Goal: Task Accomplishment & Management: Complete application form

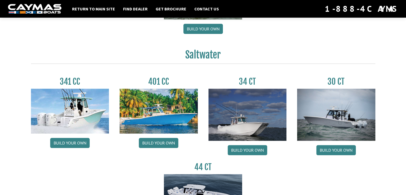
scroll to position [205, 0]
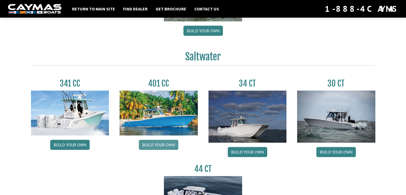
click at [159, 143] on link "Build your own" at bounding box center [159, 145] width 40 height 10
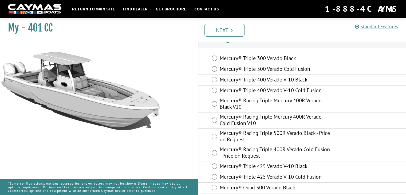
scroll to position [10, 0]
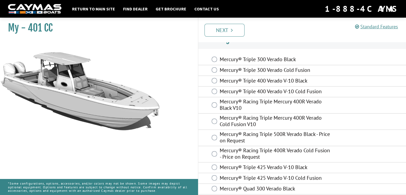
click at [241, 102] on label "Mercury® Racing Triple Mercury 400R Verado Black V10" at bounding box center [276, 105] width 112 height 14
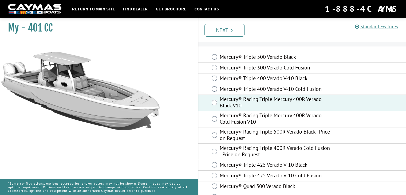
scroll to position [0, 0]
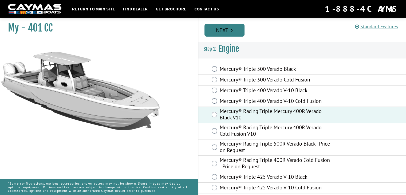
click at [228, 31] on link "Next" at bounding box center [225, 30] width 40 height 13
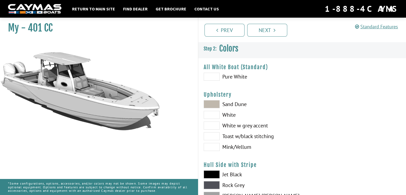
click at [217, 79] on span at bounding box center [212, 77] width 16 height 8
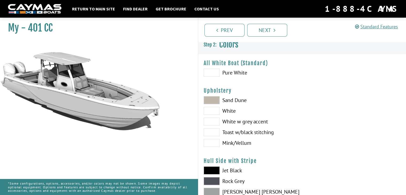
scroll to position [1, 0]
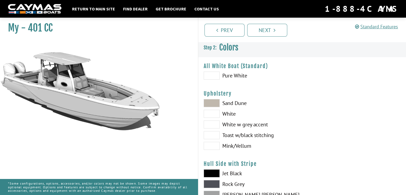
click at [218, 104] on span at bounding box center [212, 103] width 16 height 8
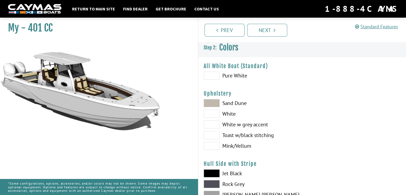
click at [214, 72] on span at bounding box center [212, 76] width 16 height 8
click at [209, 114] on span at bounding box center [212, 114] width 16 height 8
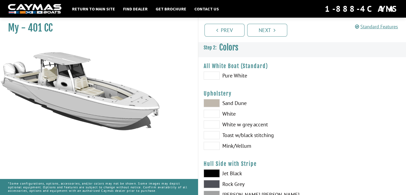
click at [214, 127] on span at bounding box center [212, 124] width 16 height 8
click at [215, 135] on span at bounding box center [212, 135] width 16 height 8
click at [215, 143] on span at bounding box center [212, 146] width 16 height 8
drag, startPoint x: 113, startPoint y: 84, endPoint x: 123, endPoint y: 67, distance: 19.5
drag, startPoint x: 123, startPoint y: 67, endPoint x: 88, endPoint y: 115, distance: 59.2
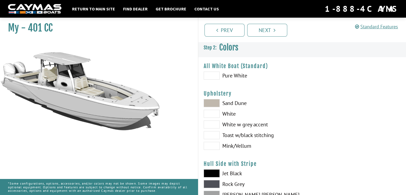
click at [88, 115] on img at bounding box center [80, 121] width 160 height 160
click at [215, 113] on span at bounding box center [212, 114] width 16 height 8
click at [213, 106] on span at bounding box center [212, 103] width 16 height 8
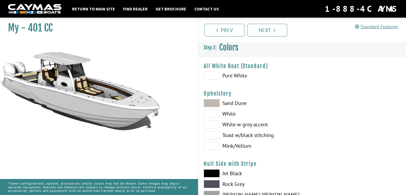
click at [213, 115] on span at bounding box center [212, 114] width 16 height 8
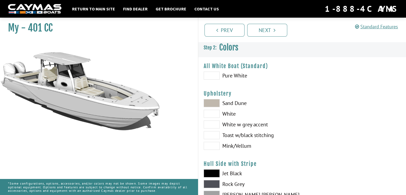
click at [213, 123] on span at bounding box center [212, 124] width 16 height 8
click at [212, 117] on span at bounding box center [212, 114] width 16 height 8
click at [210, 126] on span at bounding box center [212, 124] width 16 height 8
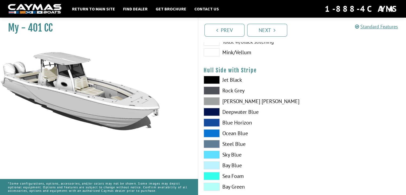
scroll to position [97, 0]
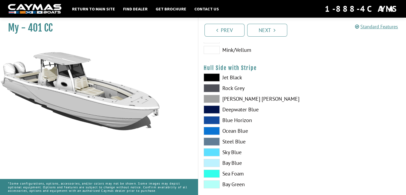
click at [213, 119] on span at bounding box center [212, 120] width 16 height 8
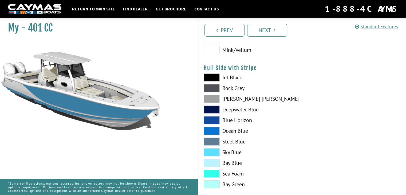
click at [207, 130] on span at bounding box center [212, 131] width 16 height 8
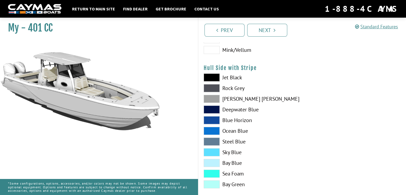
click at [212, 117] on span at bounding box center [212, 120] width 16 height 8
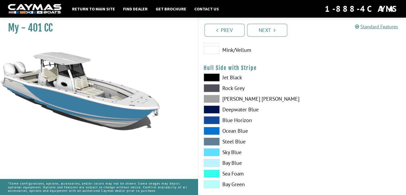
click at [213, 129] on span at bounding box center [212, 131] width 16 height 8
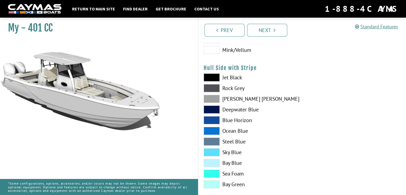
click at [210, 152] on span at bounding box center [212, 152] width 16 height 8
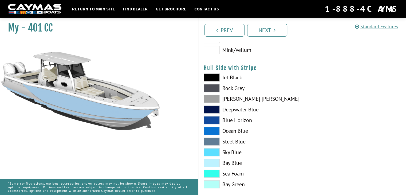
click at [210, 140] on span at bounding box center [212, 142] width 16 height 8
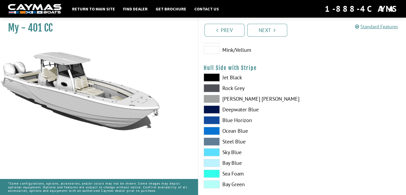
click at [211, 131] on span at bounding box center [212, 131] width 16 height 8
click at [261, 26] on link "Next" at bounding box center [267, 30] width 40 height 13
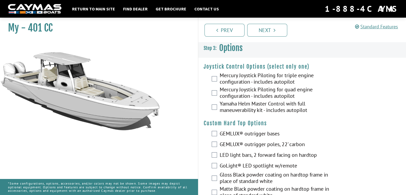
scroll to position [0, 0]
click at [225, 27] on link "Prev" at bounding box center [225, 30] width 40 height 13
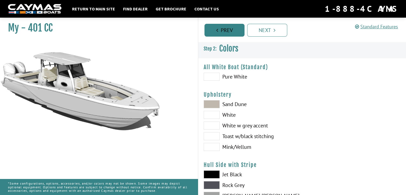
click at [225, 29] on link "Prev" at bounding box center [225, 30] width 40 height 13
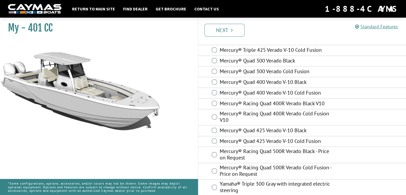
scroll to position [138, 0]
click at [251, 99] on label "Mercury® Racing Quad 400R Verado Black V10" at bounding box center [276, 103] width 112 height 8
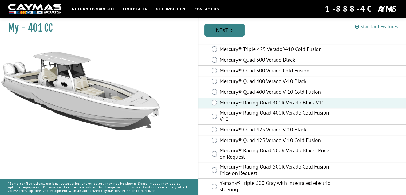
click at [229, 30] on link "Next" at bounding box center [225, 30] width 40 height 13
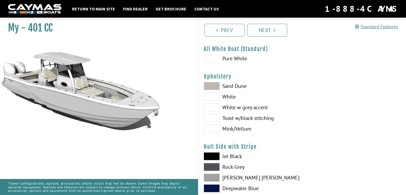
scroll to position [0, 0]
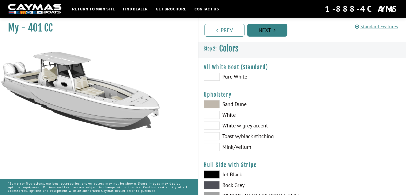
click at [268, 32] on link "Next" at bounding box center [267, 30] width 40 height 13
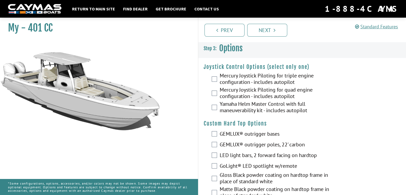
click at [238, 97] on label "Mercury Joystick Piloting for quad engine configuration - includes autopilot" at bounding box center [276, 94] width 112 height 14
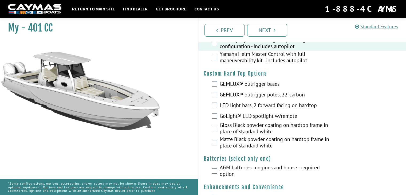
scroll to position [50, 0]
click at [248, 93] on label "GEMLUX® outrigger poles, 22' carbon" at bounding box center [276, 95] width 112 height 8
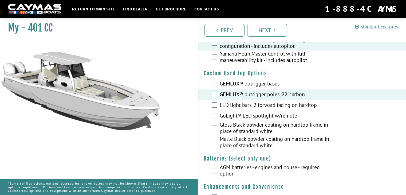
click at [247, 104] on label "LED light bars, 2 forward facing on hardtop" at bounding box center [276, 106] width 112 height 8
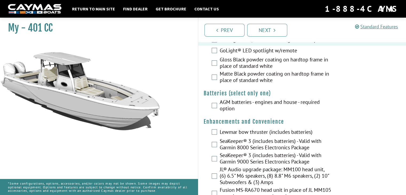
scroll to position [115, 0]
click at [247, 102] on label "AGM batteries - engines and house - required option" at bounding box center [276, 106] width 112 height 14
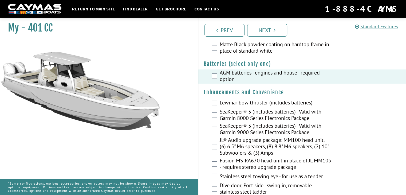
scroll to position [145, 0]
click at [232, 100] on label "Lewmar bow thruster (includes batteries)" at bounding box center [276, 103] width 112 height 8
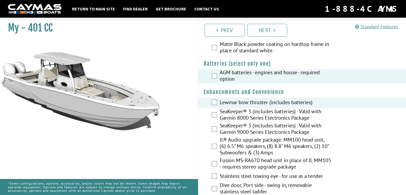
click at [232, 131] on label "SeaKeeper® 3 (includes batteries) - Valid with Garmin 9000 Series Electronics P…" at bounding box center [276, 129] width 112 height 14
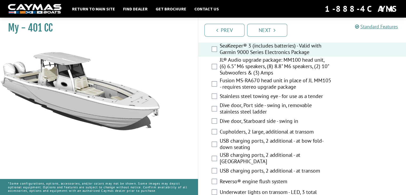
scroll to position [226, 0]
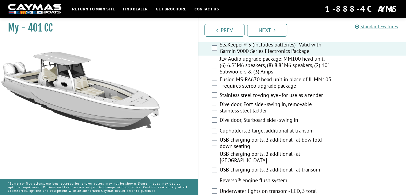
click at [230, 105] on label "Dive door, Port side - swing in, removable stainless steel ladder" at bounding box center [276, 108] width 112 height 14
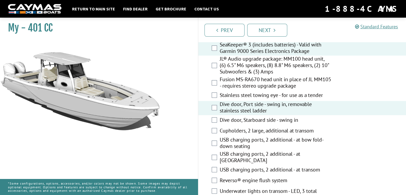
click at [230, 105] on label "Dive door, Port side - swing in, removable stainless steel ladder" at bounding box center [276, 108] width 112 height 14
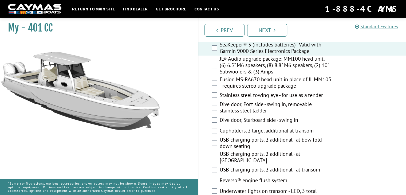
scroll to position [233, 0]
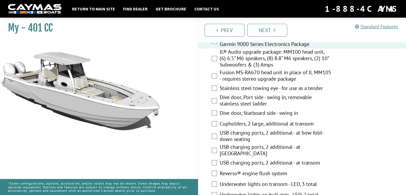
click at [235, 102] on label "Dive door, Port side - swing in, removable stainless steel ladder" at bounding box center [276, 101] width 112 height 14
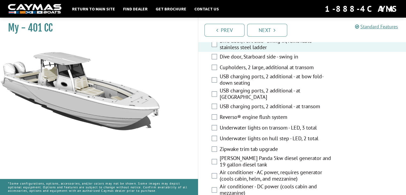
scroll to position [291, 0]
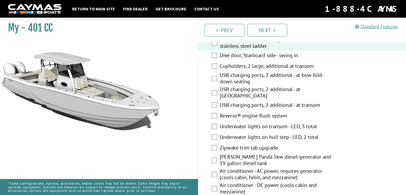
click at [232, 112] on label "Reverso® engine flush system" at bounding box center [276, 116] width 112 height 8
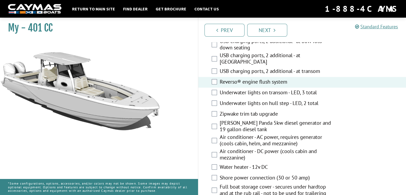
scroll to position [325, 0]
click at [221, 138] on label "Air conditioner - AC power, requires generator (cools cabin, helm, and mezzanin…" at bounding box center [276, 141] width 112 height 14
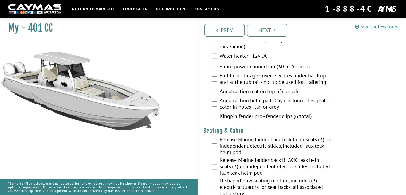
scroll to position [438, 0]
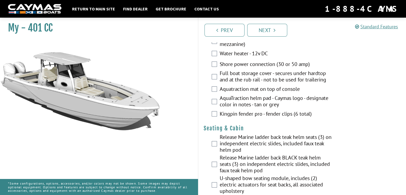
click at [224, 143] on label "Release Marine ladder back teak helm seats (3) on independent electric slides, …" at bounding box center [276, 144] width 112 height 21
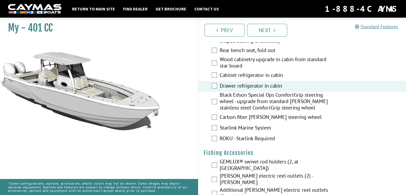
scroll to position [603, 0]
click at [245, 128] on label "Starlink Marine System" at bounding box center [276, 128] width 112 height 8
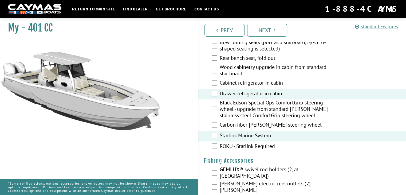
scroll to position [595, 0]
click at [226, 143] on label "ROKU - Starlink Required" at bounding box center [276, 147] width 112 height 8
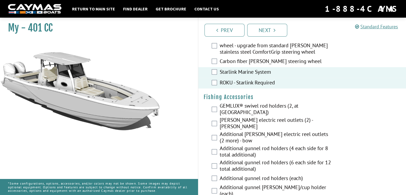
scroll to position [659, 0]
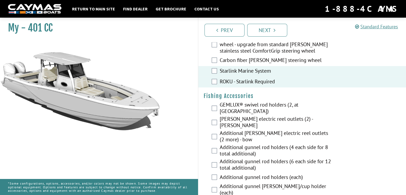
click at [233, 110] on label "GEMLUX® swivel rod holders (2, at [GEOGRAPHIC_DATA])" at bounding box center [276, 109] width 112 height 14
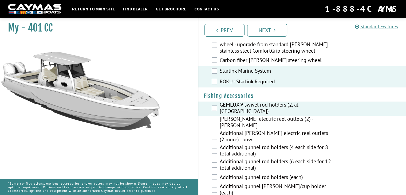
click at [238, 119] on label "[PERSON_NAME] electric reel outlets (2) - [PERSON_NAME]" at bounding box center [276, 123] width 112 height 14
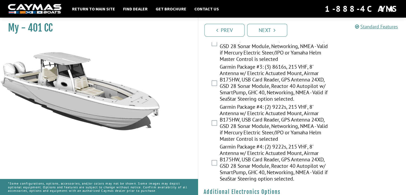
scroll to position [914, 0]
click at [235, 120] on label "Garmin Package #4: (2) 9222s, 215 VHF, 8' Antenna w/ Electric Actuated Mount, A…" at bounding box center [276, 123] width 112 height 40
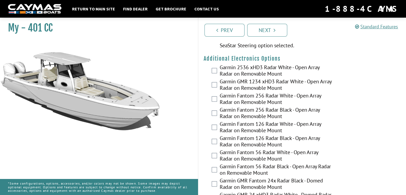
scroll to position [1041, 0]
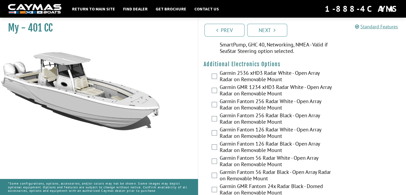
click at [253, 70] on label "Garmin 2536 xHD3 Radar White - Open Array Radar on Removable Mount" at bounding box center [276, 77] width 112 height 14
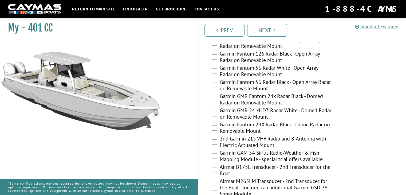
scroll to position [1131, 0]
click at [238, 150] on label "Garmin GXM 54 Sirius Radio/Weather & Fish Mapping Module - special trial offers…" at bounding box center [276, 157] width 112 height 14
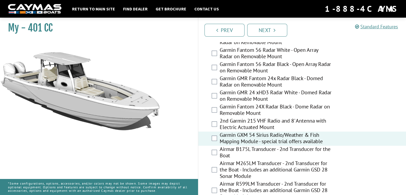
scroll to position [1151, 0]
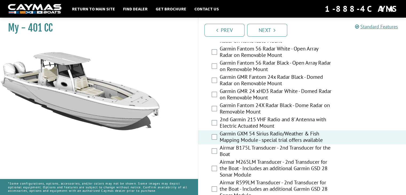
click at [239, 159] on label "Airmar M265LM Transducer - 2nd Transducer for the Boat - Includes an additional…" at bounding box center [276, 169] width 112 height 21
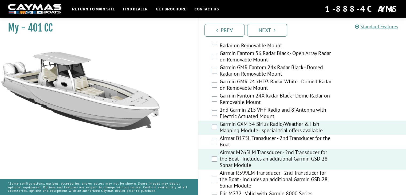
scroll to position [1160, 0]
click at [235, 149] on label "Airmar M265LM Transducer - 2nd Transducer for the Boat - Includes an additional…" at bounding box center [276, 159] width 112 height 21
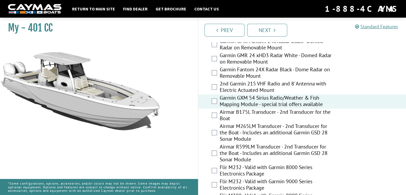
scroll to position [1188, 0]
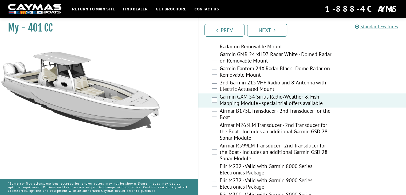
click at [229, 144] on label "Airmar R599LM Transducer - 2nd Transducer for the Boat - Includes an additional…" at bounding box center [276, 152] width 112 height 21
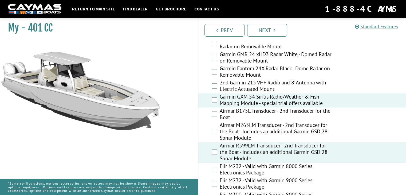
click at [233, 177] on label "Flir M232 - Valid with Garmin 9000 Series Electronics Package" at bounding box center [276, 184] width 112 height 14
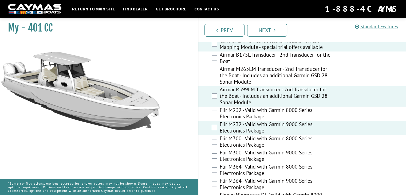
scroll to position [1244, 0]
click at [236, 120] on label "Flir M232 - Valid with Garmin 9000 Series Electronics Package" at bounding box center [276, 127] width 112 height 14
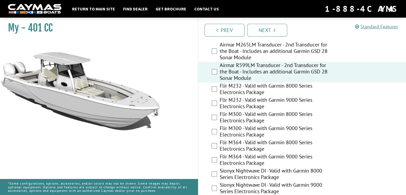
scroll to position [1269, 0]
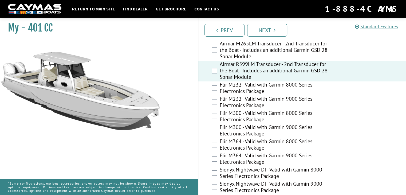
click at [232, 152] on label "Flir M364 - Valid with Garmin 9000 Series Electronics Package" at bounding box center [276, 159] width 112 height 14
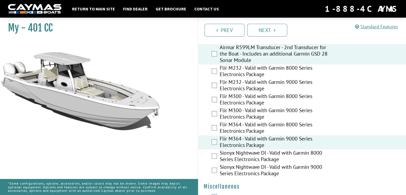
scroll to position [1293, 0]
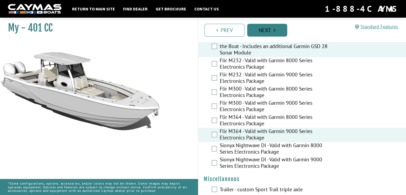
click at [267, 30] on link "Next" at bounding box center [267, 30] width 40 height 13
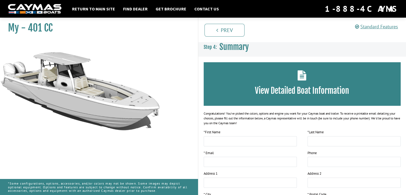
scroll to position [0, 0]
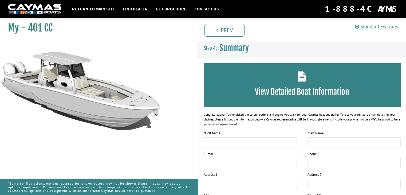
click at [256, 74] on div "View Detailed Boat Information" at bounding box center [302, 85] width 197 height 44
click at [300, 82] on div "View Detailed Boat Information" at bounding box center [302, 85] width 197 height 44
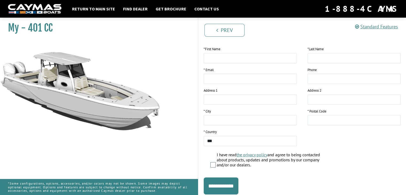
scroll to position [71, 0]
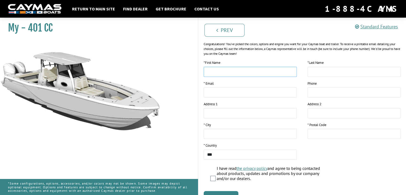
click at [283, 69] on input "text" at bounding box center [250, 72] width 93 height 10
type input "*****"
type input "******"
type input "**********"
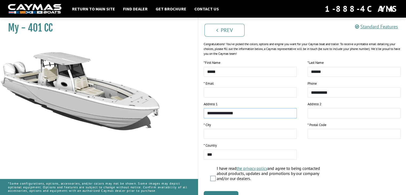
type input "******"
type input "*****"
click at [270, 88] on input "email" at bounding box center [250, 92] width 93 height 10
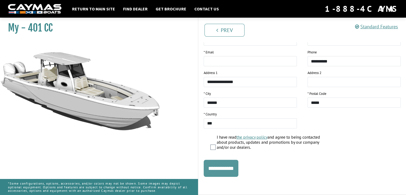
click at [229, 172] on input "**********" at bounding box center [221, 168] width 35 height 17
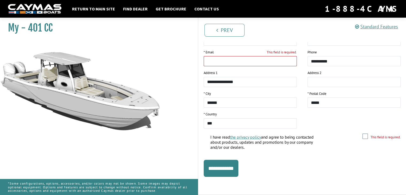
click at [232, 64] on input "This field is required." at bounding box center [250, 61] width 93 height 10
type input "**********"
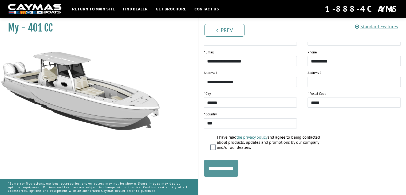
click at [233, 170] on input "**********" at bounding box center [221, 168] width 35 height 17
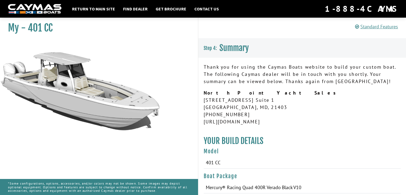
scroll to position [0, 0]
